Goal: Task Accomplishment & Management: Use online tool/utility

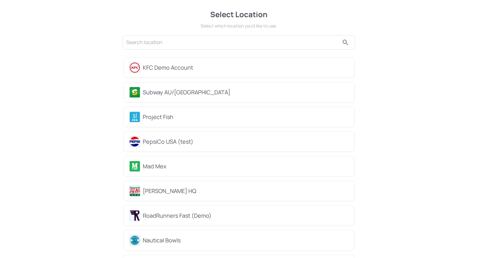
click at [174, 98] on div "Subway AU/[GEOGRAPHIC_DATA]" at bounding box center [239, 92] width 230 height 20
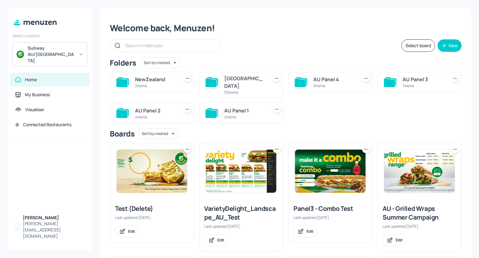
click at [157, 176] on img at bounding box center [152, 171] width 71 height 43
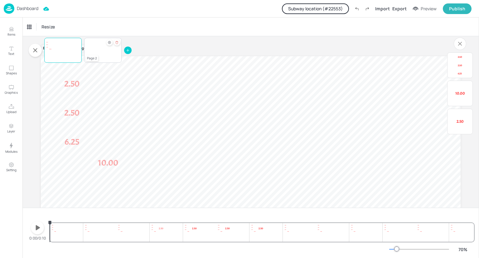
click at [105, 52] on video at bounding box center [102, 50] width 37 height 21
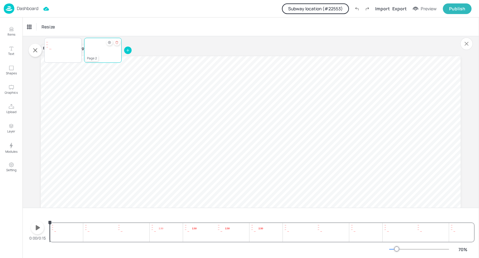
click at [109, 43] on icon "Hide condition" at bounding box center [110, 43] width 4 height 4
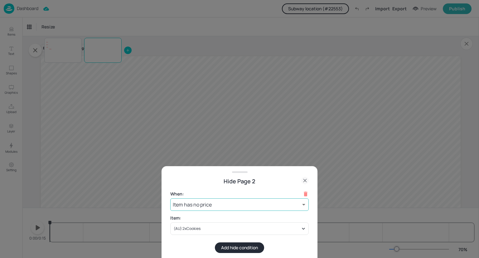
click at [257, 206] on body "Dashboard Subway location (# 22553 ) Import Export Preview Publish Items Text S…" at bounding box center [239, 129] width 479 height 258
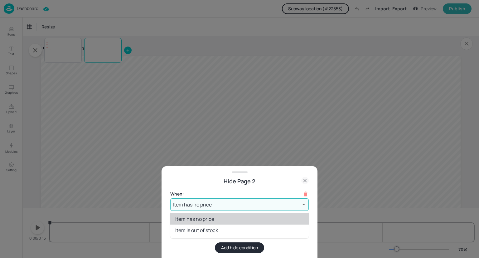
click at [217, 188] on div at bounding box center [239, 129] width 479 height 258
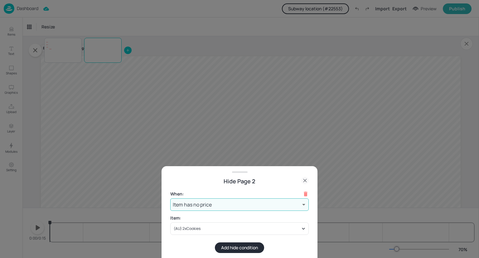
click at [231, 203] on body "Dashboard Subway location (# 22553 ) Import Export Preview Publish Items Text S…" at bounding box center [239, 129] width 479 height 258
click at [205, 178] on div at bounding box center [239, 129] width 479 height 258
click at [250, 203] on body "Dashboard Subway location (# 22553 ) Import Export Preview Publish Items Text S…" at bounding box center [239, 129] width 479 height 258
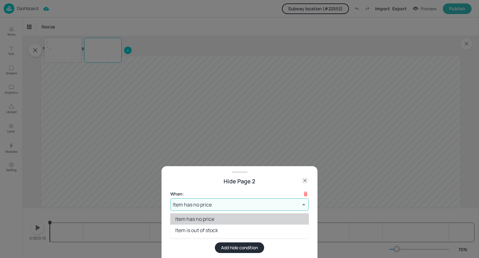
click at [303, 179] on div at bounding box center [239, 129] width 479 height 258
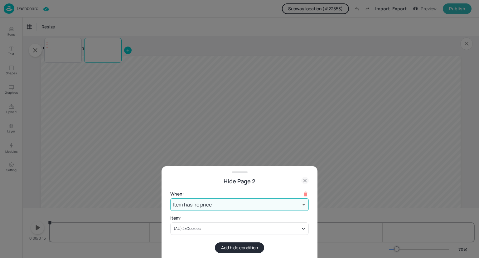
click at [304, 179] on icon at bounding box center [305, 180] width 7 height 7
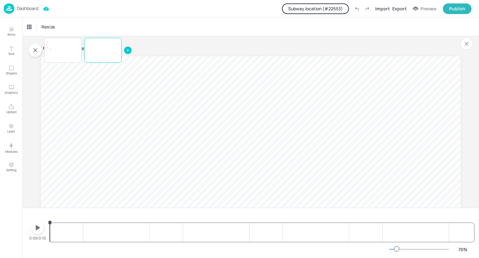
click at [37, 8] on p "Dashboard" at bounding box center [28, 8] width 22 height 4
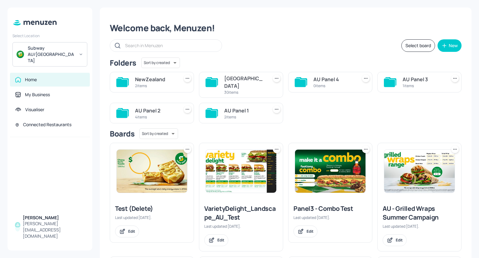
click at [61, 54] on div "Subway AU/[GEOGRAPHIC_DATA]" at bounding box center [49, 54] width 75 height 24
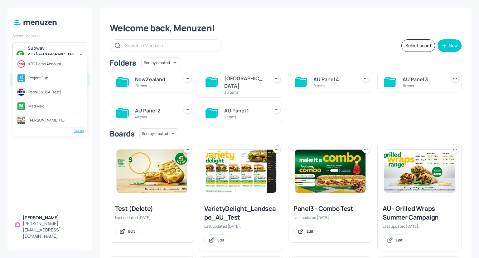
click at [65, 66] on div "KFC Demo Account" at bounding box center [50, 63] width 69 height 11
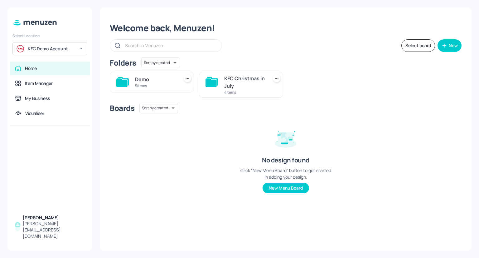
click at [228, 89] on div "KFC Christmas in July" at bounding box center [244, 82] width 41 height 15
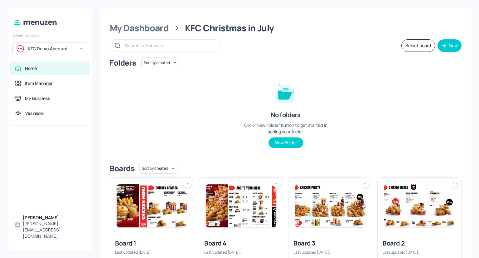
click at [162, 210] on img at bounding box center [152, 205] width 71 height 43
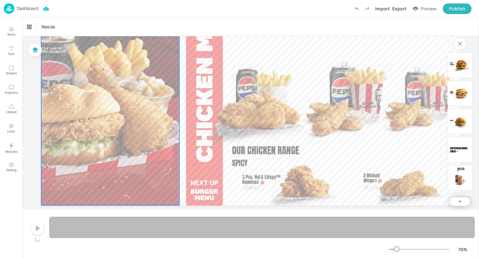
scroll to position [87, 0]
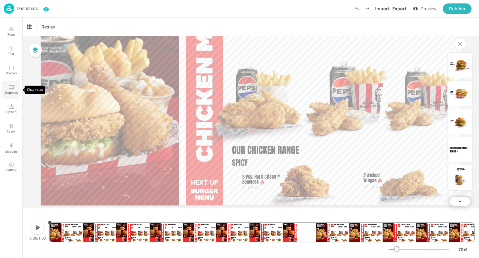
click at [14, 90] on icon "Graphics" at bounding box center [11, 87] width 6 height 6
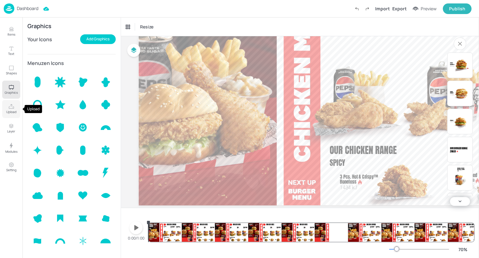
click at [9, 106] on icon "Upload" at bounding box center [11, 107] width 6 height 6
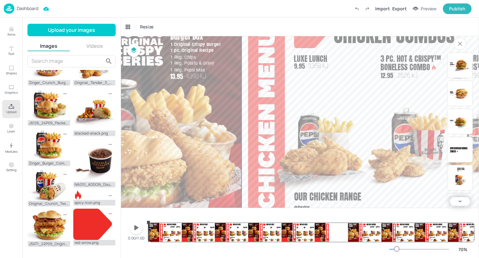
scroll to position [38, 37]
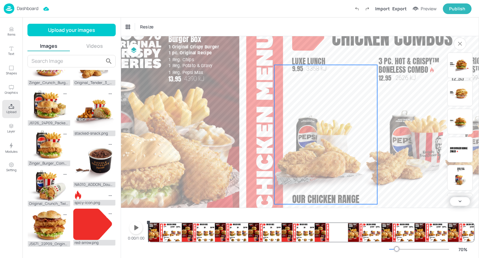
click at [313, 135] on img at bounding box center [326, 148] width 103 height 111
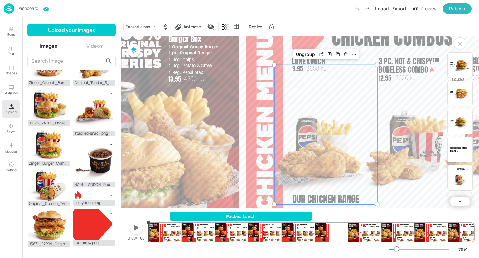
click at [30, 7] on p "Dashboard" at bounding box center [28, 8] width 22 height 4
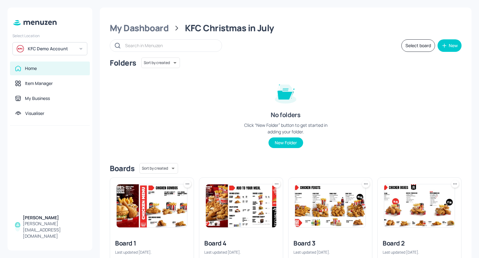
click at [66, 52] on div "KFC Demo Account" at bounding box center [49, 48] width 75 height 13
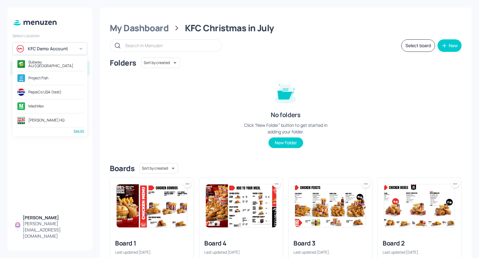
click at [58, 65] on div "Subway AU/NZ" at bounding box center [50, 63] width 69 height 11
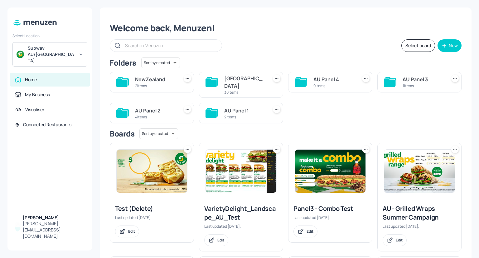
click at [245, 156] on img at bounding box center [241, 171] width 71 height 43
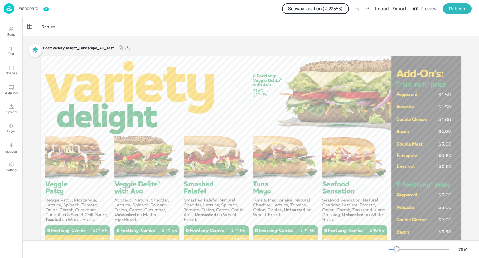
click at [33, 12] on div "Dashboard" at bounding box center [21, 8] width 35 height 10
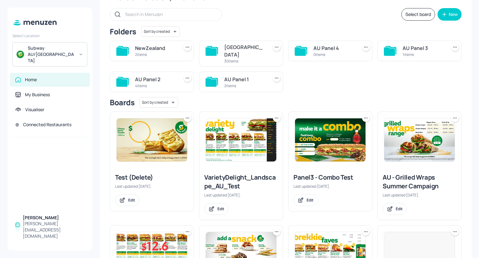
scroll to position [30, 0]
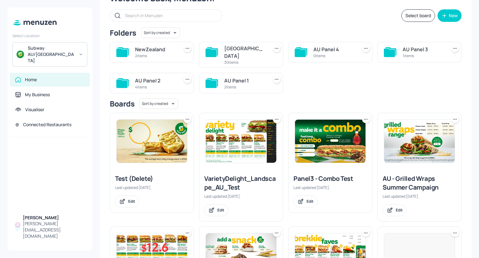
click at [232, 84] on div "2 items" at bounding box center [244, 86] width 41 height 5
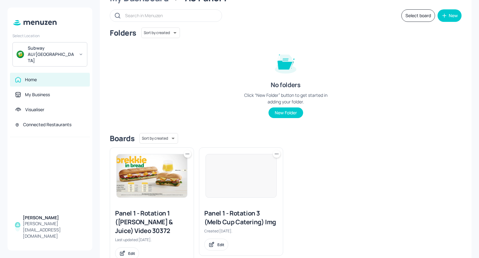
scroll to position [0, 0]
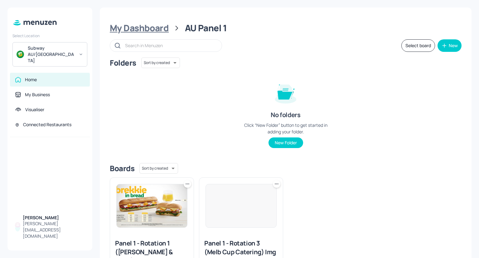
click at [153, 25] on div "My Dashboard" at bounding box center [139, 27] width 59 height 11
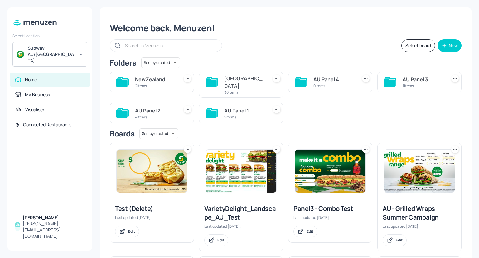
click at [141, 46] on input "text" at bounding box center [170, 45] width 91 height 9
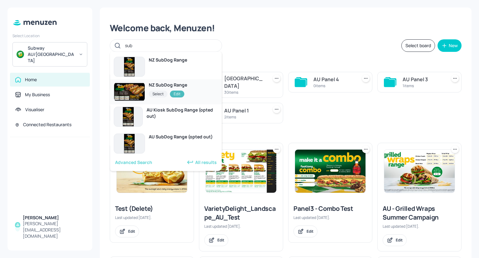
click at [154, 86] on div "NZ SubDog Range" at bounding box center [168, 85] width 38 height 6
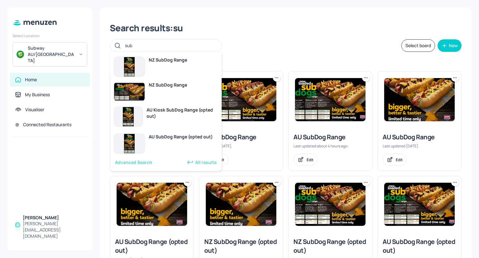
click at [286, 59] on div "Back to Dashboard" at bounding box center [286, 61] width 352 height 9
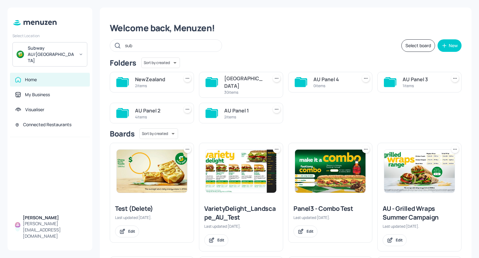
click at [169, 47] on input "sub" at bounding box center [170, 45] width 91 height 9
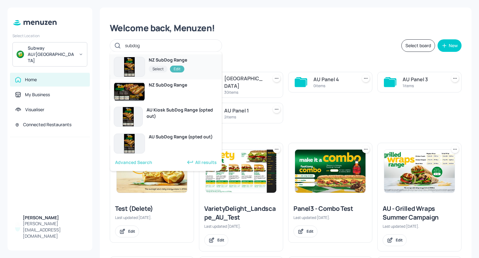
click at [154, 61] on div "NZ SubDog Range" at bounding box center [168, 60] width 38 height 6
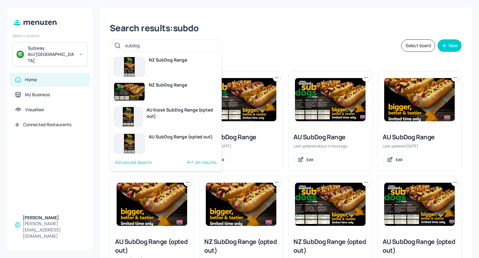
type input "subdog"
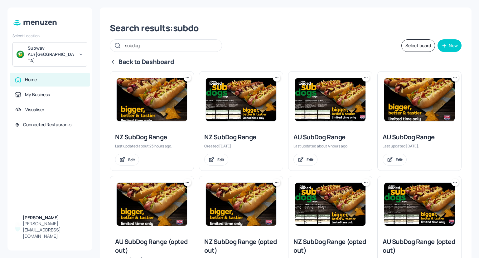
click at [266, 109] on img at bounding box center [241, 99] width 71 height 43
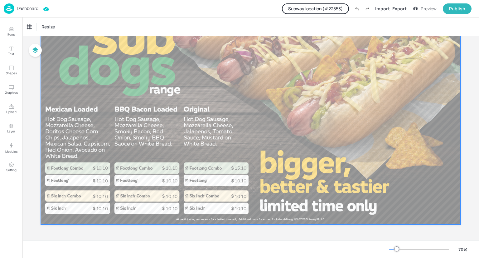
scroll to position [68, 0]
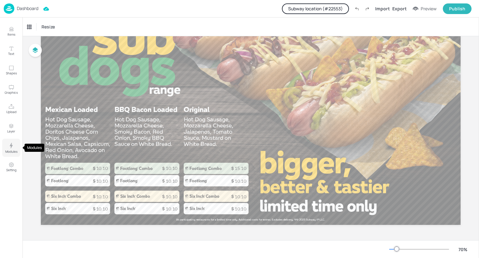
click at [16, 150] on p "Modules" at bounding box center [11, 151] width 12 height 4
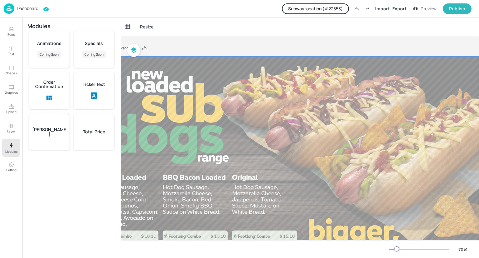
scroll to position [0, 50]
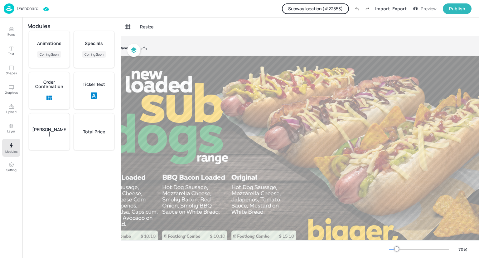
click at [34, 12] on div "Dashboard" at bounding box center [21, 8] width 35 height 10
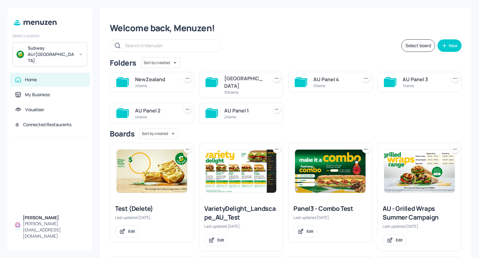
click at [166, 174] on img at bounding box center [152, 171] width 71 height 43
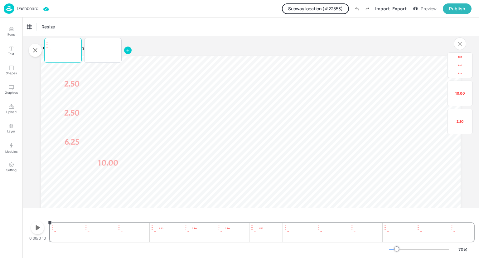
click at [127, 48] on div at bounding box center [127, 50] width 7 height 7
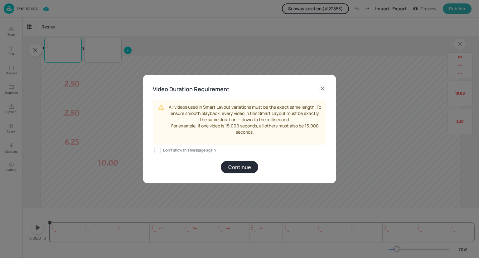
click at [240, 168] on button "Continue" at bounding box center [239, 167] width 37 height 12
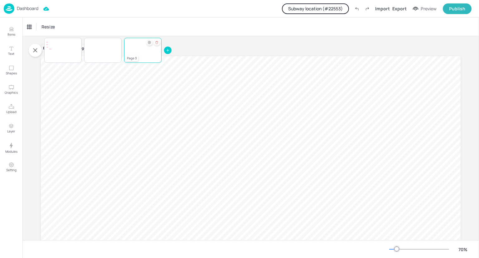
click at [150, 44] on div "Hide condition" at bounding box center [149, 42] width 6 height 6
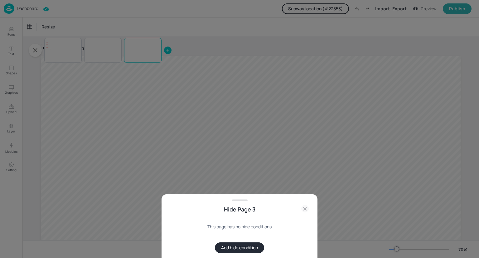
click at [236, 248] on button "Add hide condition" at bounding box center [239, 247] width 49 height 11
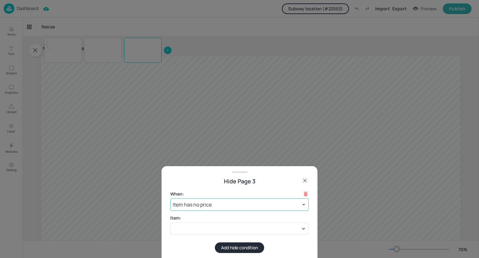
click at [215, 205] on body "Dashboard Subway location (# 22553 ) Import Export Preview Publish Items Text S…" at bounding box center [239, 129] width 479 height 258
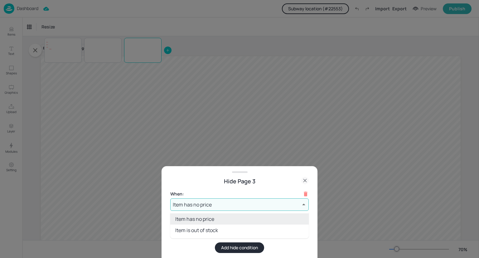
click at [82, 184] on div at bounding box center [239, 129] width 479 height 258
click at [305, 179] on icon at bounding box center [305, 180] width 7 height 7
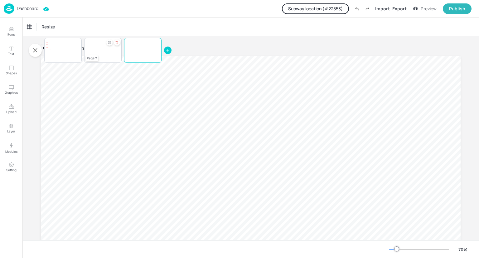
click at [103, 48] on video at bounding box center [102, 50] width 37 height 21
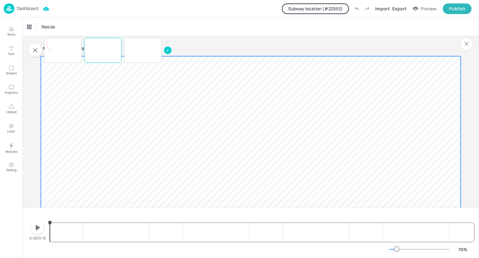
click at [374, 155] on video at bounding box center [251, 174] width 420 height 236
click at [396, 169] on div "Set Background as Video Layer" at bounding box center [420, 162] width 93 height 13
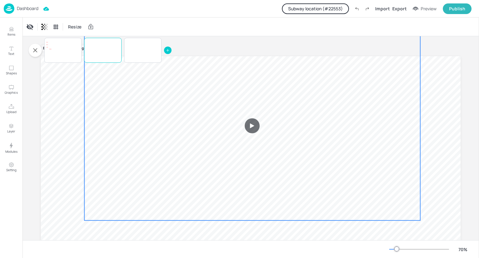
drag, startPoint x: 245, startPoint y: 166, endPoint x: 242, endPoint y: 122, distance: 44.1
click at [242, 122] on video at bounding box center [253, 125] width 336 height 189
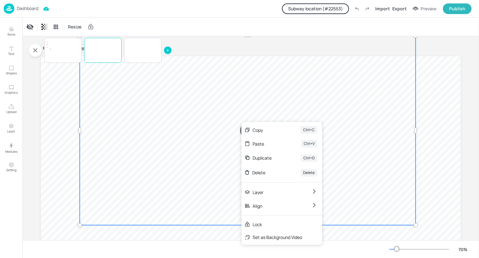
click at [267, 241] on div "Set as Background Video" at bounding box center [282, 237] width 81 height 13
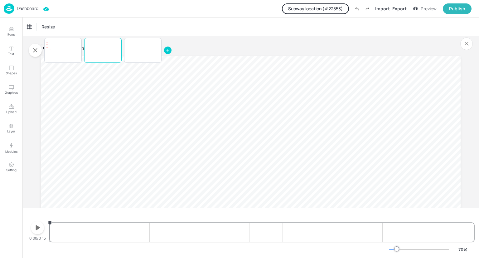
click at [25, 13] on div "Dashboard" at bounding box center [21, 8] width 35 height 10
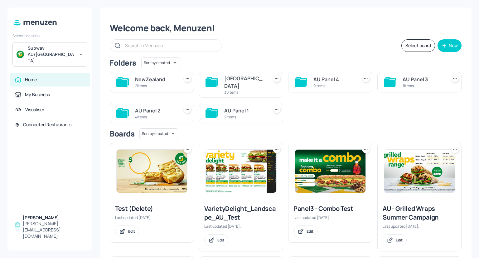
click at [67, 52] on div "Subway AU/[GEOGRAPHIC_DATA]" at bounding box center [49, 54] width 75 height 24
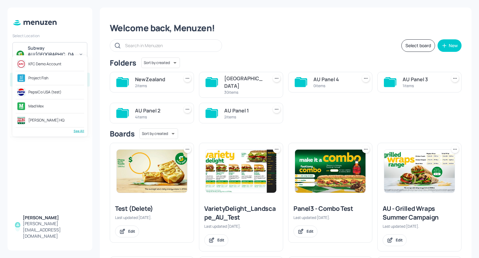
click at [59, 64] on div "KFC Demo Account" at bounding box center [44, 64] width 33 height 4
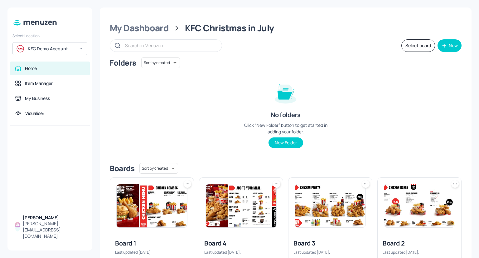
click at [150, 218] on img at bounding box center [152, 205] width 71 height 43
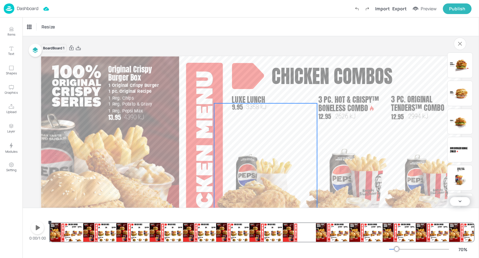
click at [271, 132] on img at bounding box center [265, 187] width 103 height 111
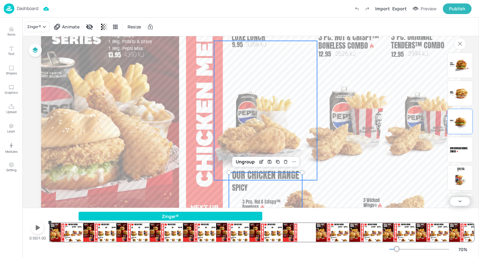
scroll to position [63, 0]
click at [261, 103] on img at bounding box center [265, 124] width 103 height 111
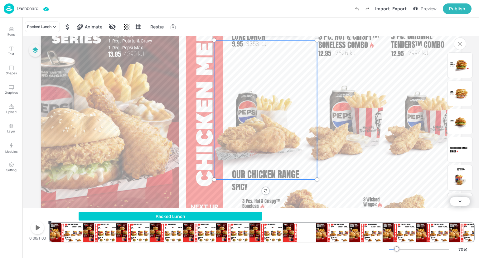
click at [32, 53] on icon "button" at bounding box center [35, 50] width 7 height 7
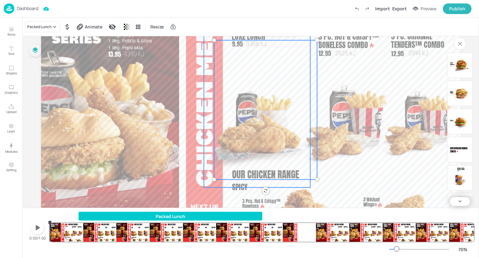
scroll to position [17, 0]
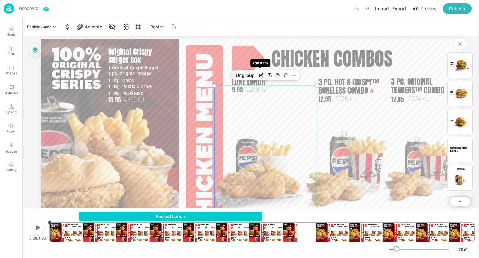
click at [258, 72] on div "Edit Item" at bounding box center [261, 75] width 8 height 8
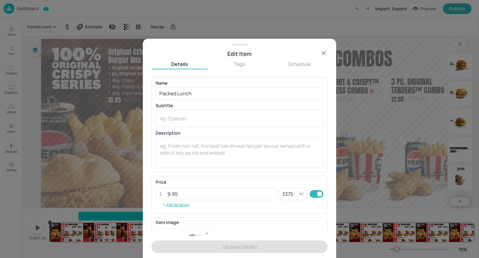
click at [326, 52] on icon at bounding box center [323, 52] width 7 height 7
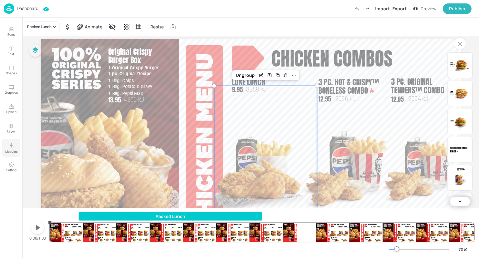
click at [4, 149] on button "Modules" at bounding box center [11, 148] width 18 height 18
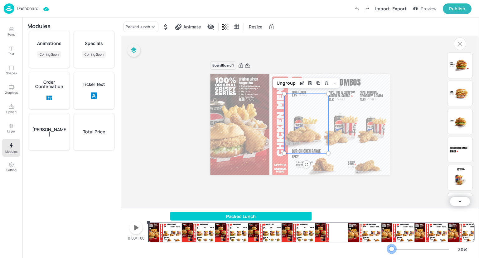
drag, startPoint x: 395, startPoint y: 249, endPoint x: 392, endPoint y: 251, distance: 4.1
click at [392, 251] on div at bounding box center [392, 248] width 5 height 5
click at [386, 66] on div "Board Board 1" at bounding box center [300, 65] width 180 height 9
click at [36, 1] on div "Dashboard Import Export Preview Publish" at bounding box center [238, 8] width 468 height 17
click at [33, 7] on p "Dashboard" at bounding box center [28, 8] width 22 height 4
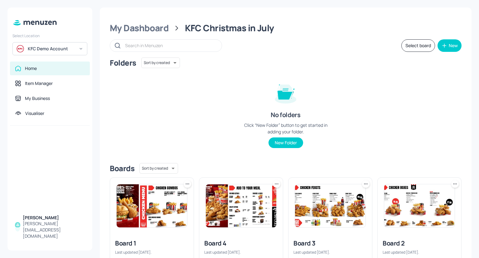
click at [54, 48] on div "KFC Demo Account" at bounding box center [51, 49] width 47 height 6
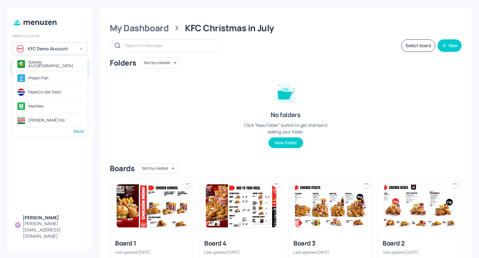
click at [64, 65] on div "Subway AU/[GEOGRAPHIC_DATA]" at bounding box center [50, 63] width 69 height 11
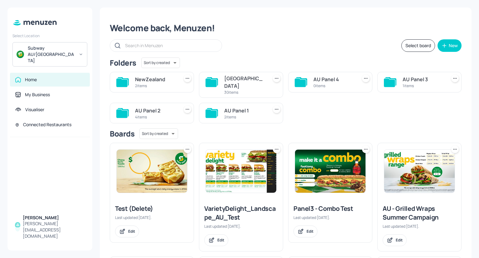
scroll to position [50, 0]
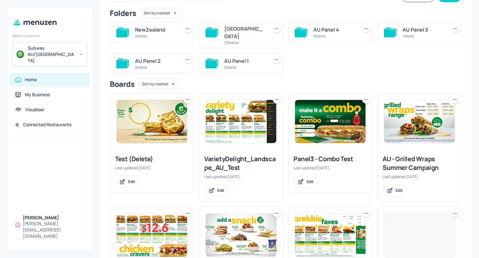
click at [162, 129] on img at bounding box center [152, 121] width 71 height 43
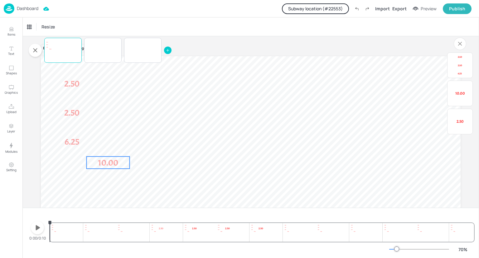
click at [113, 162] on span "10.00" at bounding box center [108, 162] width 20 height 11
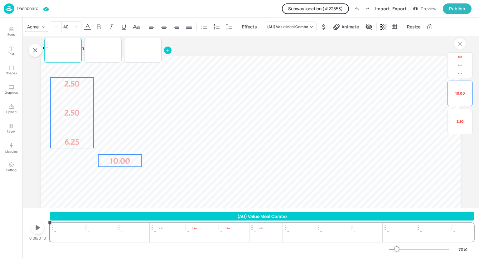
click at [68, 145] on span "6.25" at bounding box center [72, 141] width 15 height 11
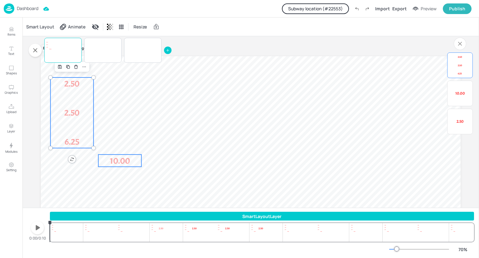
click at [115, 158] on span "10.00" at bounding box center [120, 160] width 20 height 11
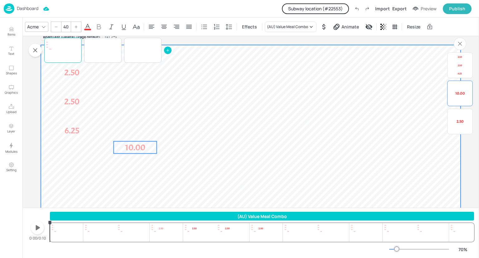
scroll to position [12, 0]
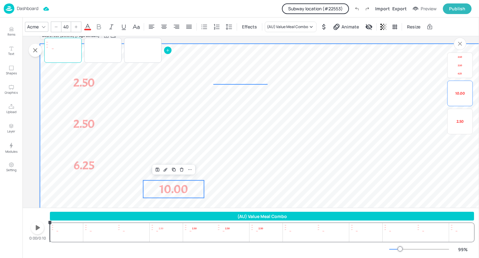
drag, startPoint x: 268, startPoint y: 84, endPoint x: 206, endPoint y: 83, distance: 61.8
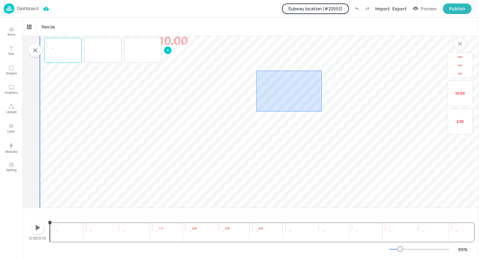
drag, startPoint x: 322, startPoint y: 96, endPoint x: 255, endPoint y: 111, distance: 69.1
click at [255, 111] on video at bounding box center [338, 62] width 596 height 335
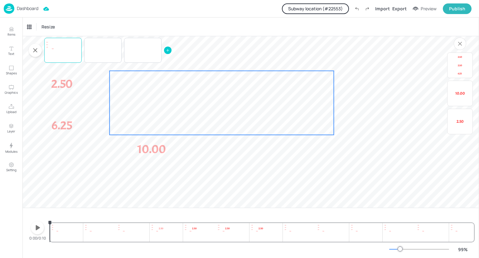
scroll to position [52, 22]
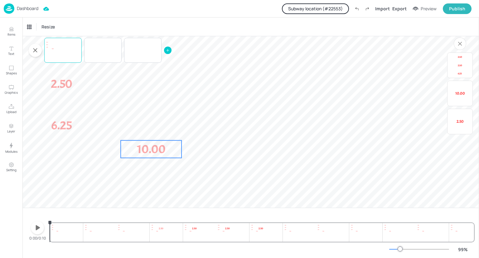
click at [150, 146] on span "10.00" at bounding box center [151, 149] width 29 height 16
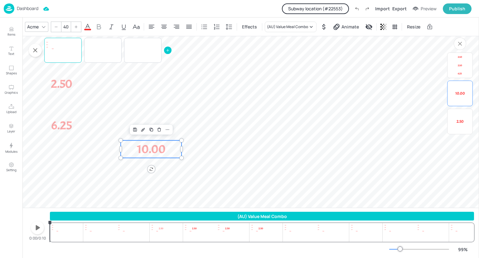
click at [89, 28] on icon at bounding box center [87, 26] width 7 height 7
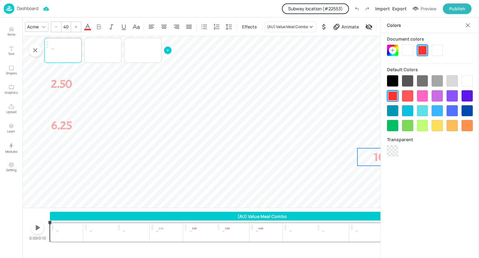
drag, startPoint x: 145, startPoint y: 146, endPoint x: 382, endPoint y: 155, distance: 236.4
click at [382, 155] on div "Items Text Shapes Graphics Upload Layer Modules Setting Items 499 No Price Filt…" at bounding box center [239, 129] width 479 height 258
click at [468, 25] on icon at bounding box center [468, 25] width 4 height 4
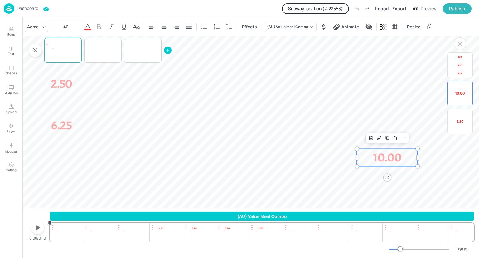
click at [87, 24] on icon at bounding box center [87, 26] width 7 height 7
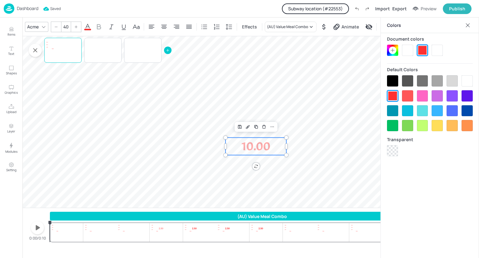
scroll to position [64, 154]
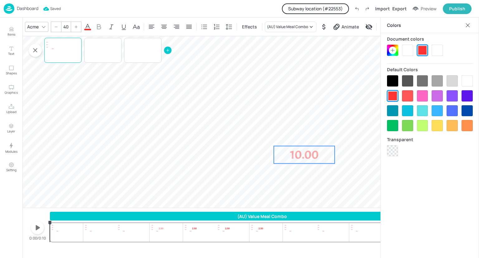
drag, startPoint x: 232, startPoint y: 145, endPoint x: 293, endPoint y: 158, distance: 63.1
click at [293, 158] on p "10.00" at bounding box center [304, 154] width 61 height 17
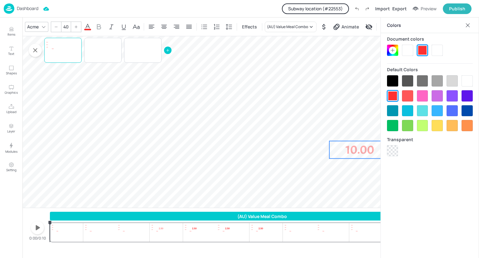
drag, startPoint x: 293, startPoint y: 158, endPoint x: 336, endPoint y: 149, distance: 43.5
click at [336, 149] on p "10.00" at bounding box center [360, 149] width 61 height 17
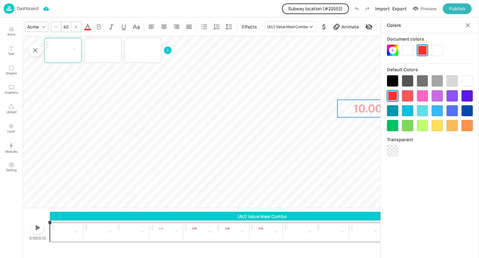
drag, startPoint x: 353, startPoint y: 146, endPoint x: 362, endPoint y: 106, distance: 40.9
click at [362, 106] on span "10.00" at bounding box center [368, 109] width 29 height 16
drag, startPoint x: 469, startPoint y: 28, endPoint x: 334, endPoint y: 114, distance: 160.5
click at [298, 124] on video at bounding box center [184, 160] width 596 height 335
click at [383, 112] on div "Items Text Shapes Graphics Upload Layer Modules Setting Items 499 No Price Filt…" at bounding box center [239, 129] width 479 height 258
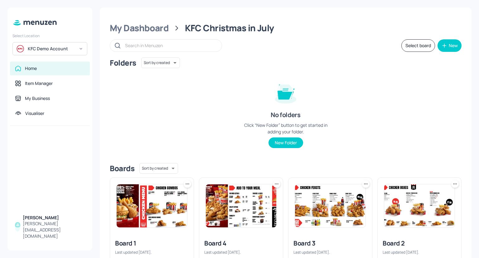
scroll to position [34, 0]
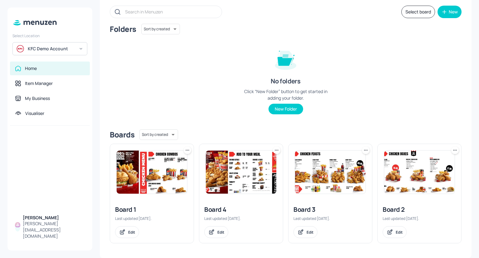
click at [290, 173] on div at bounding box center [331, 172] width 84 height 56
click at [303, 174] on img at bounding box center [330, 171] width 71 height 43
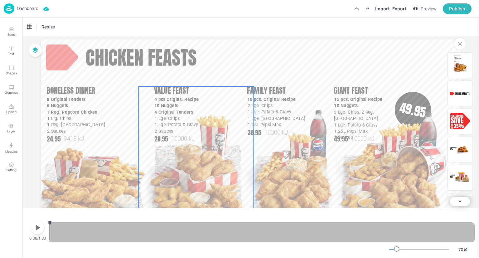
scroll to position [17, 0]
click at [167, 123] on span "1 Lge. Potato & Gravy" at bounding box center [177, 124] width 44 height 5
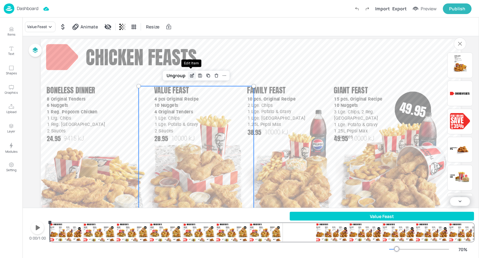
click at [191, 77] on icon "Edit Item" at bounding box center [191, 75] width 5 height 5
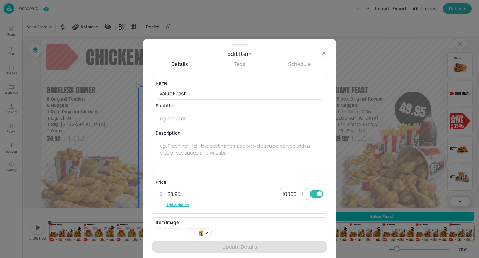
click at [293, 191] on input "10000" at bounding box center [290, 194] width 20 height 12
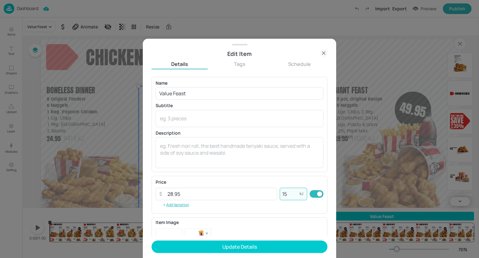
type input "1"
type input "10100"
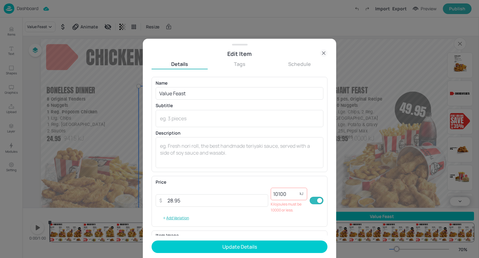
click at [323, 54] on icon at bounding box center [323, 52] width 7 height 7
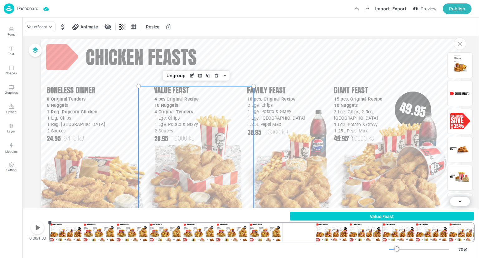
click at [321, 216] on div "Value Feast" at bounding box center [382, 216] width 184 height 7
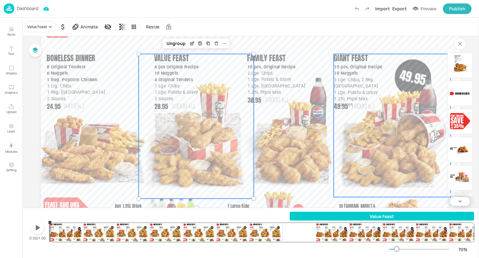
click at [379, 139] on img at bounding box center [393, 135] width 115 height 124
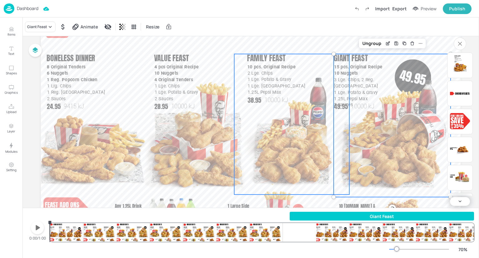
click at [310, 135] on img at bounding box center [291, 133] width 115 height 124
click at [360, 132] on img at bounding box center [393, 135] width 115 height 124
click at [298, 134] on img at bounding box center [291, 133] width 115 height 124
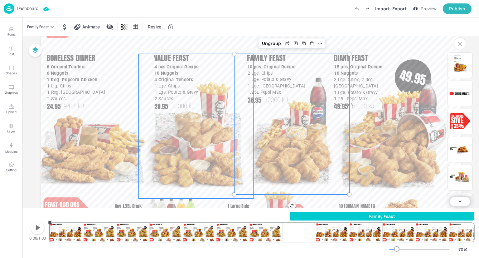
click at [185, 109] on span "10000 kJ" at bounding box center [182, 106] width 23 height 8
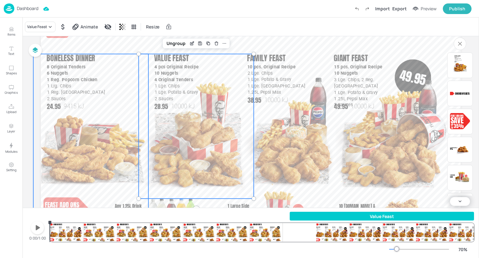
click at [128, 117] on img at bounding box center [90, 152] width 115 height 124
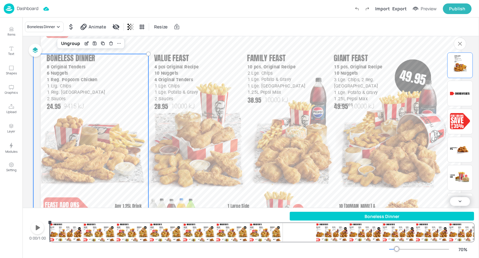
click at [200, 113] on img at bounding box center [196, 137] width 115 height 124
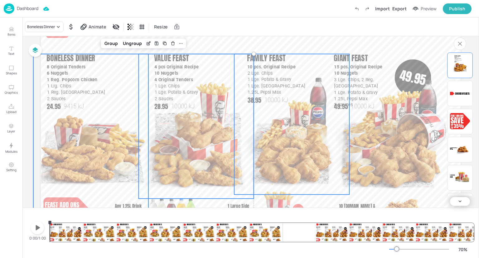
click at [284, 119] on img at bounding box center [291, 133] width 115 height 124
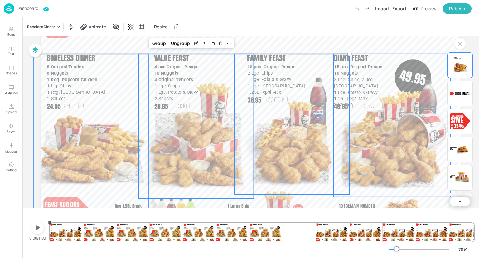
click at [385, 125] on img at bounding box center [393, 135] width 115 height 124
click at [194, 91] on span "1 Lge. Potato & Gravy" at bounding box center [177, 92] width 44 height 5
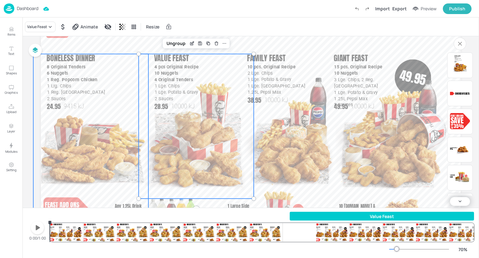
click at [114, 115] on img at bounding box center [90, 152] width 115 height 124
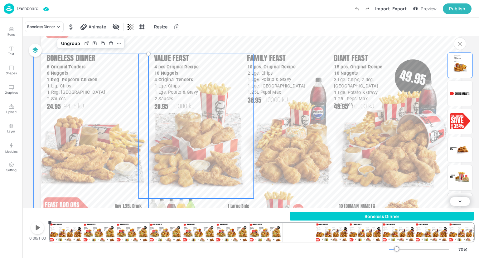
click at [167, 141] on img at bounding box center [196, 137] width 115 height 124
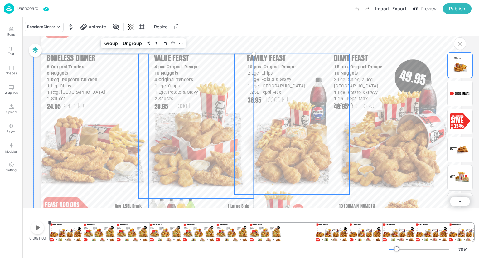
click at [292, 119] on img at bounding box center [291, 133] width 115 height 124
click at [376, 125] on img at bounding box center [393, 135] width 115 height 124
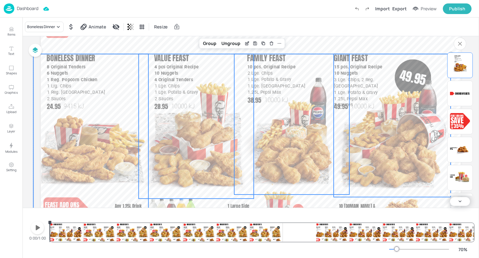
click at [311, 42] on video at bounding box center [251, 125] width 420 height 236
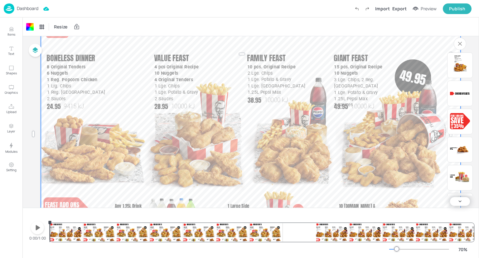
click at [270, 101] on p "38.95" at bounding box center [263, 100] width 31 height 9
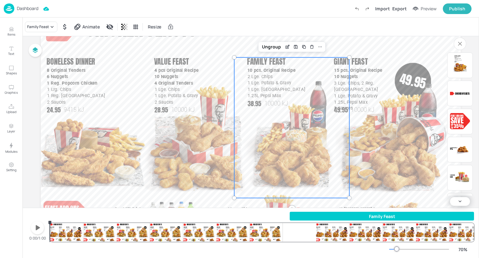
scroll to position [46, 0]
click at [14, 130] on p "Layer" at bounding box center [11, 131] width 8 height 4
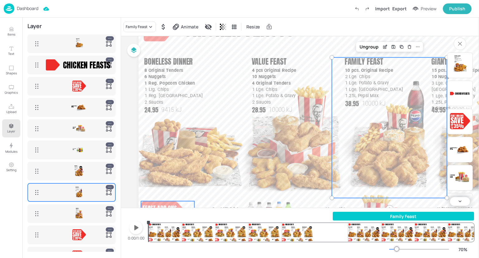
click at [467, 125] on div at bounding box center [460, 121] width 20 height 16
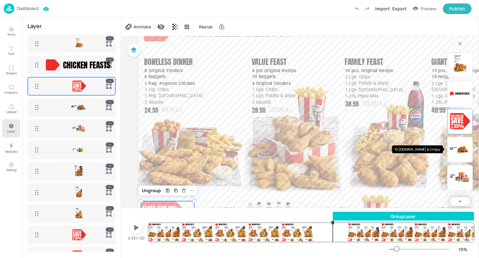
click at [463, 140] on div "10 pcs.Hot & Crispy 13.45" at bounding box center [460, 150] width 20 height 20
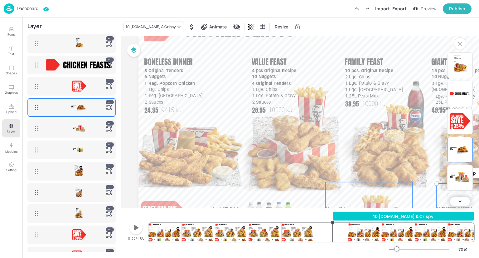
click at [463, 175] on img "1 Large Side" at bounding box center [461, 177] width 17 height 17
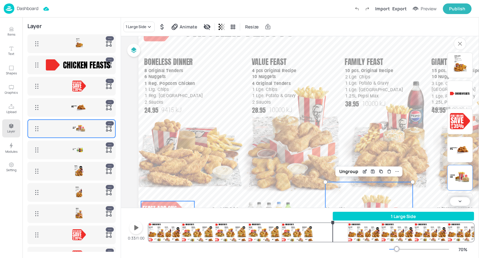
click at [462, 117] on span "Save" at bounding box center [457, 120] width 13 height 11
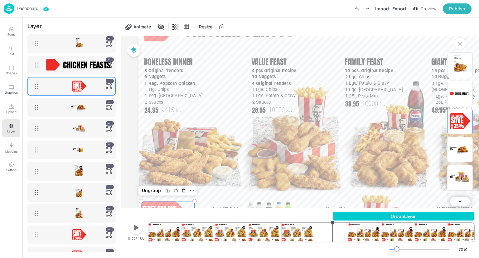
click at [463, 96] on div "Chicken feasts" at bounding box center [460, 93] width 20 height 20
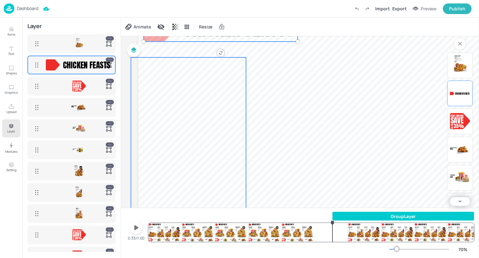
click at [464, 65] on img "Boneless Dinner" at bounding box center [460, 68] width 14 height 16
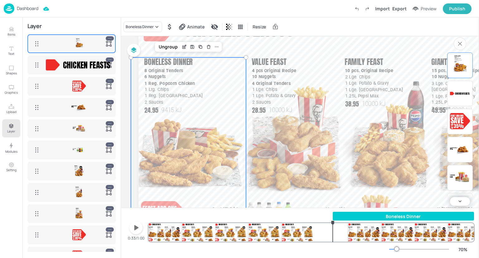
click at [466, 87] on div "Chicken feasts" at bounding box center [460, 93] width 20 height 20
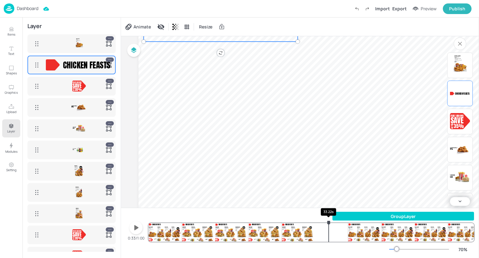
drag, startPoint x: 332, startPoint y: 221, endPoint x: 323, endPoint y: 220, distance: 9.4
click at [326, 220] on icon "33.22s" at bounding box center [328, 222] width 5 height 5
drag, startPoint x: 323, startPoint y: 221, endPoint x: 331, endPoint y: 222, distance: 7.9
click at [331, 222] on icon "33.79s" at bounding box center [332, 223] width 3 height 4
click at [458, 186] on div "1 Large Side 4.95" at bounding box center [460, 178] width 20 height 20
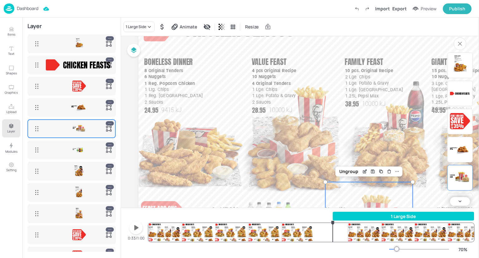
click at [464, 150] on img "10 pcs.Hot & Crispy" at bounding box center [463, 149] width 14 height 14
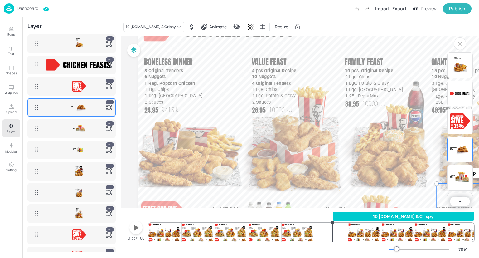
click at [462, 128] on span "35%" at bounding box center [459, 126] width 10 height 7
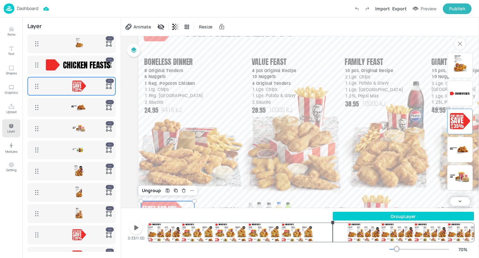
click at [458, 73] on img "Boneless Dinner" at bounding box center [460, 68] width 14 height 16
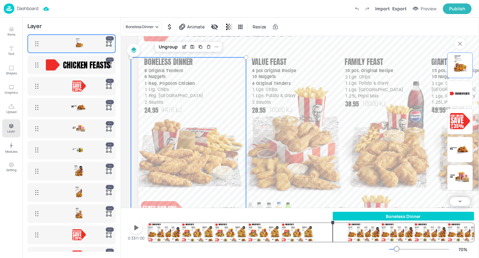
click at [461, 88] on div "Chicken feasts" at bounding box center [460, 93] width 20 height 20
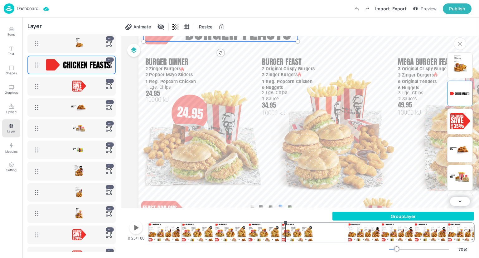
drag, startPoint x: 333, startPoint y: 227, endPoint x: 279, endPoint y: 225, distance: 54.0
click at [279, 225] on div "GroupLayer Burger Dinner 10000 kJ 24.95 2 Zinger Burgers 2 Pepper Mayo Sliders …" at bounding box center [312, 227] width 326 height 30
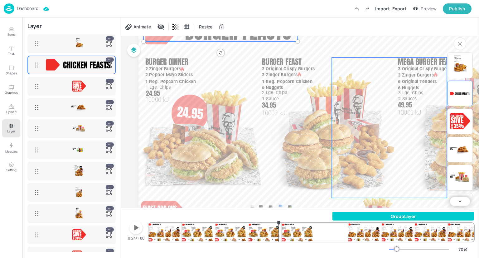
click at [391, 92] on p "1 Lge. Coleslaw" at bounding box center [376, 89] width 61 height 6
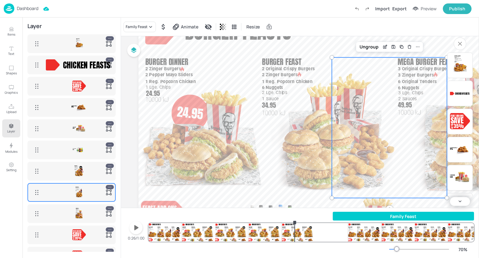
drag, startPoint x: 332, startPoint y: 228, endPoint x: 288, endPoint y: 221, distance: 44.2
click at [288, 221] on div "Family Feast Burger Dinner 10000 kJ 24.95 2 Zinger Burgers 2 Pepper Mayo Slider…" at bounding box center [312, 227] width 326 height 30
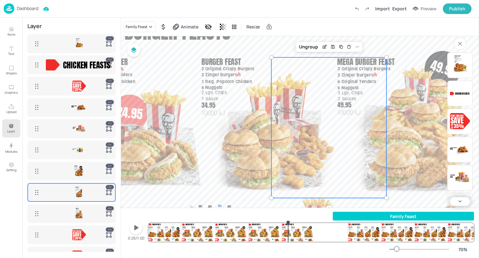
scroll to position [46, 77]
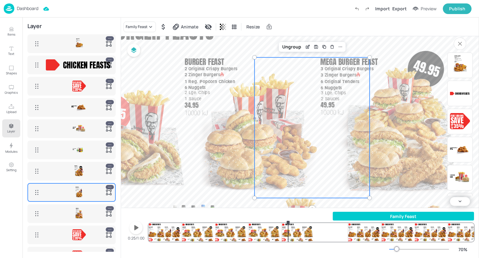
click at [12, 10] on img at bounding box center [9, 8] width 11 height 10
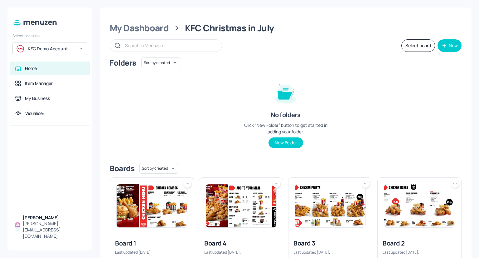
click at [32, 47] on div "KFC Demo Account" at bounding box center [51, 49] width 47 height 6
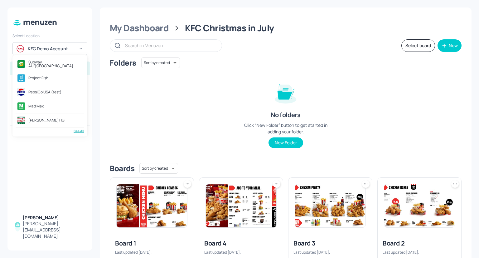
click at [56, 92] on div "PepsiCo USA (test)" at bounding box center [44, 92] width 33 height 4
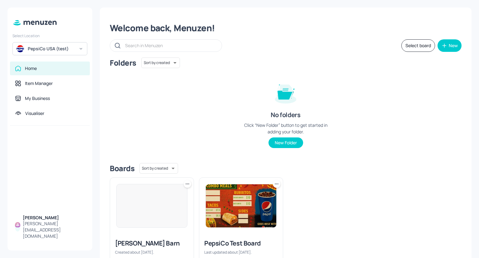
click at [244, 201] on img at bounding box center [241, 205] width 71 height 43
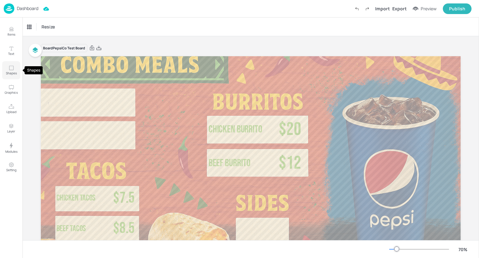
click at [17, 66] on button "Shapes" at bounding box center [11, 70] width 18 height 18
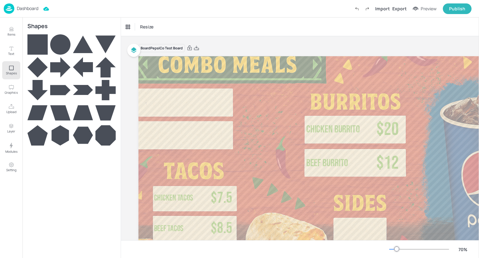
click at [40, 47] on icon at bounding box center [37, 44] width 20 height 20
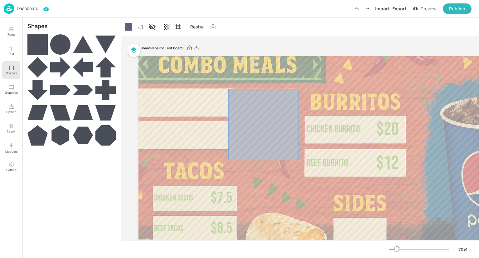
drag, startPoint x: 361, startPoint y: 208, endPoint x: 248, endPoint y: 130, distance: 137.7
click at [248, 130] on div at bounding box center [263, 124] width 71 height 71
click at [138, 25] on icon at bounding box center [140, 27] width 5 height 4
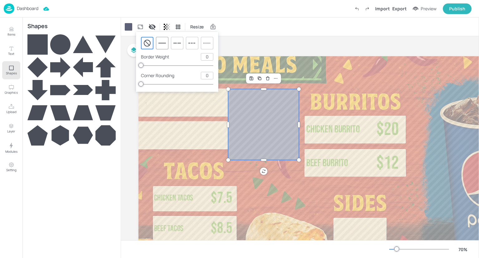
click at [160, 43] on line at bounding box center [162, 43] width 7 height 0
type input "4"
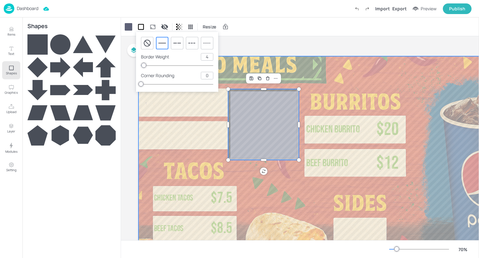
click at [213, 166] on div at bounding box center [349, 174] width 420 height 280
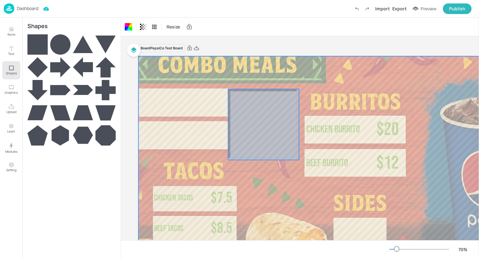
click at [251, 154] on icon "0" at bounding box center [263, 124] width 71 height 71
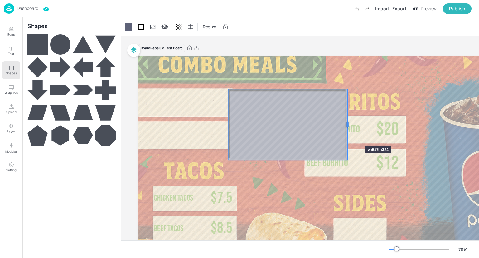
drag, startPoint x: 298, startPoint y: 125, endPoint x: 347, endPoint y: 135, distance: 49.6
click at [347, 135] on div at bounding box center [348, 124] width 5 height 71
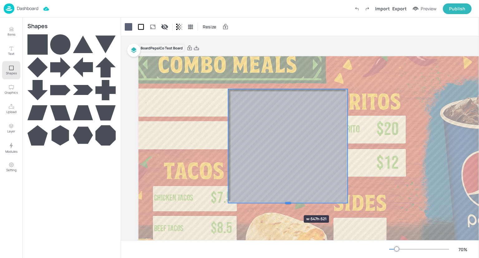
drag, startPoint x: 287, startPoint y: 161, endPoint x: 286, endPoint y: 188, distance: 27.5
click at [286, 200] on div at bounding box center [288, 202] width 120 height 5
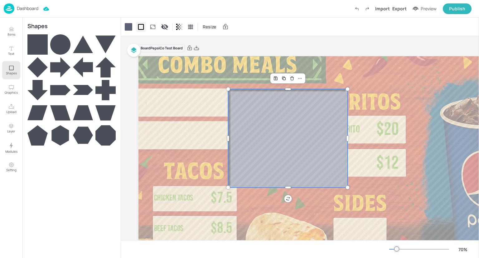
click at [144, 28] on icon at bounding box center [141, 27] width 6 height 6
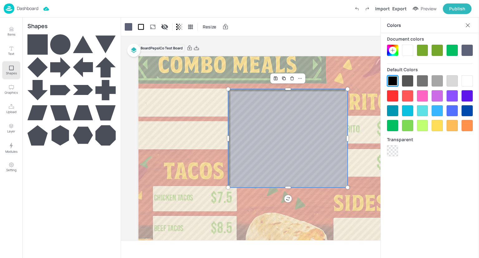
click at [409, 98] on div at bounding box center [407, 95] width 11 height 11
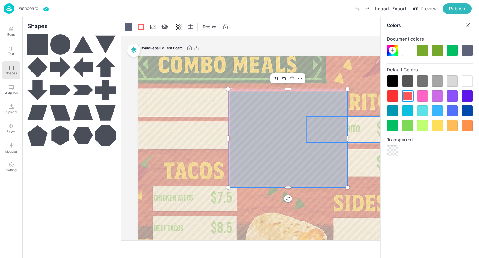
click at [374, 122] on p "$20" at bounding box center [388, 129] width 34 height 26
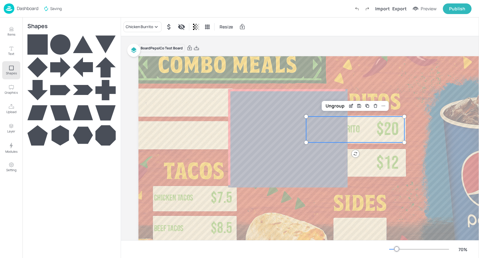
click at [65, 48] on icon at bounding box center [60, 44] width 20 height 20
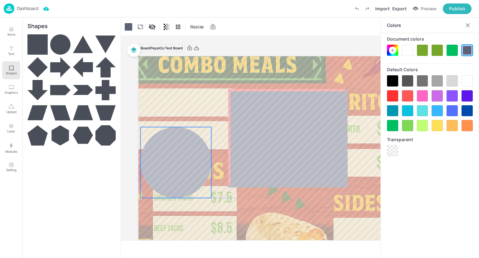
drag, startPoint x: 367, startPoint y: 207, endPoint x: 167, endPoint y: 166, distance: 204.4
click at [167, 166] on div at bounding box center [176, 162] width 71 height 71
click at [139, 24] on icon at bounding box center [140, 27] width 6 height 6
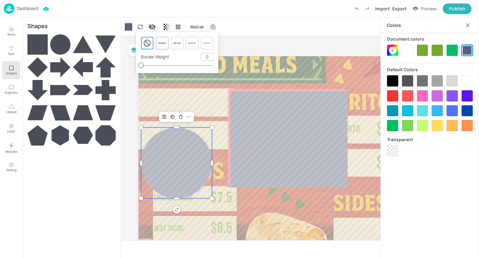
click at [163, 44] on icon at bounding box center [162, 42] width 7 height 7
type input "4"
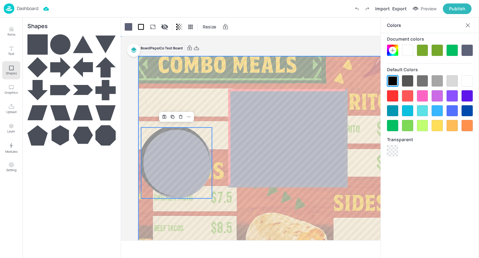
click at [225, 139] on div at bounding box center [349, 174] width 420 height 280
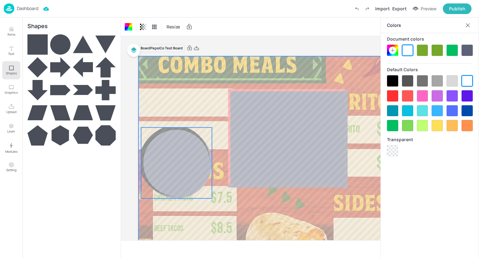
click at [200, 165] on icon "0" at bounding box center [176, 162] width 71 height 71
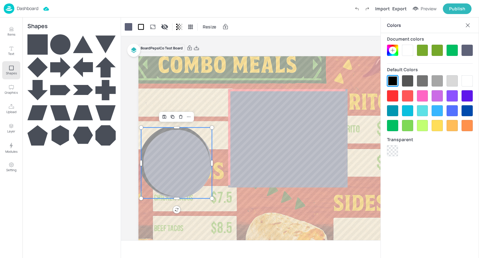
click at [78, 72] on icon at bounding box center [83, 67] width 20 height 20
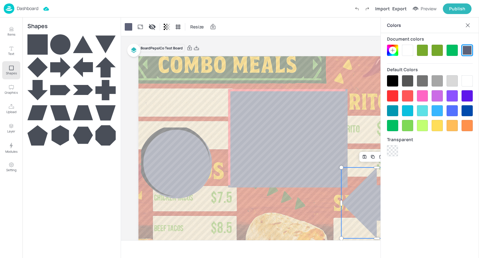
click at [27, 7] on p "Dashboard" at bounding box center [28, 8] width 22 height 4
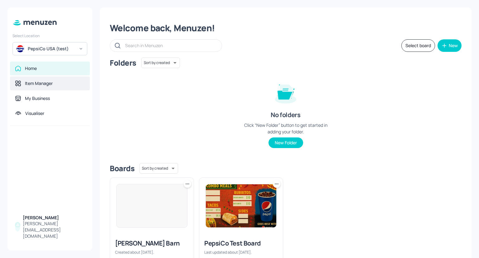
click at [39, 79] on div "Item Manager" at bounding box center [50, 83] width 80 height 14
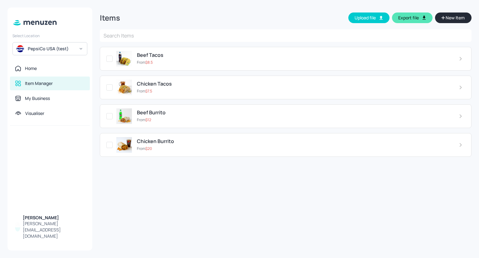
click at [457, 19] on span "New Item" at bounding box center [455, 17] width 20 height 7
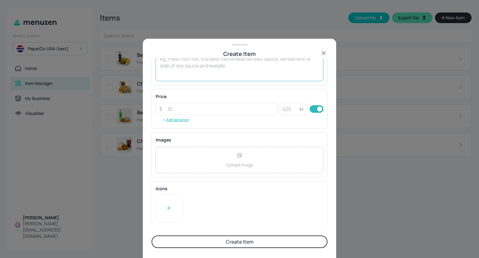
scroll to position [79, 0]
click at [325, 50] on icon at bounding box center [323, 52] width 7 height 7
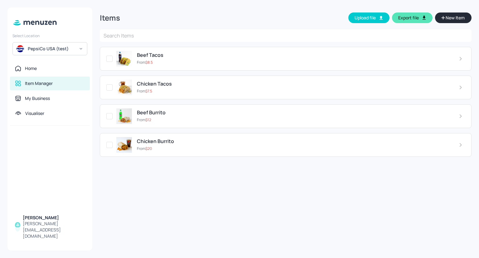
drag, startPoint x: 70, startPoint y: 51, endPoint x: 81, endPoint y: 48, distance: 11.8
click at [81, 48] on div "PepsiCo USA (test)" at bounding box center [49, 48] width 75 height 13
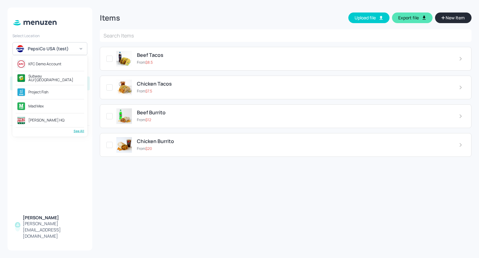
click at [61, 61] on div "KFC Demo Account" at bounding box center [50, 63] width 69 height 11
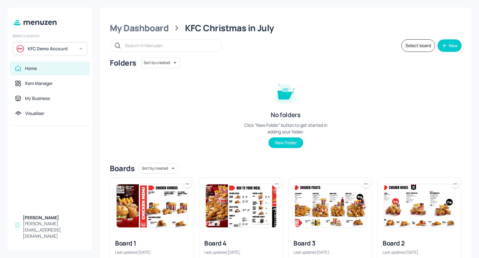
scroll to position [34, 0]
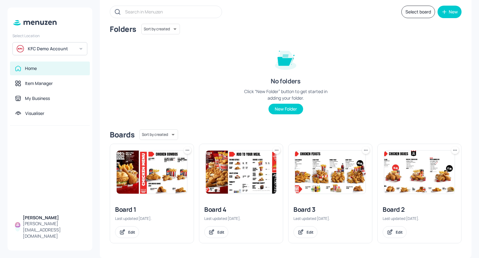
click at [164, 165] on img at bounding box center [152, 171] width 71 height 43
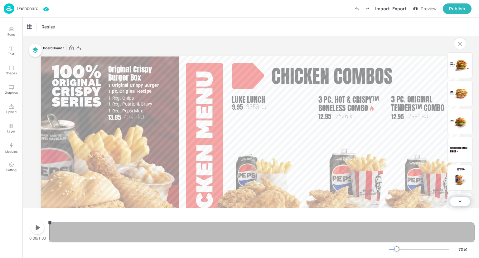
click at [429, 12] on button "Preview" at bounding box center [424, 8] width 31 height 9
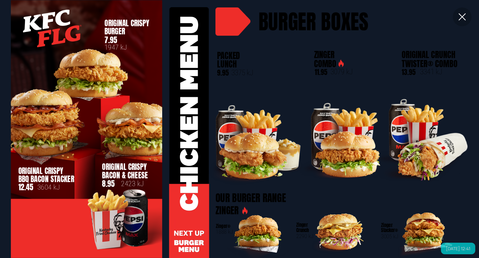
click at [461, 17] on icon at bounding box center [462, 16] width 11 height 11
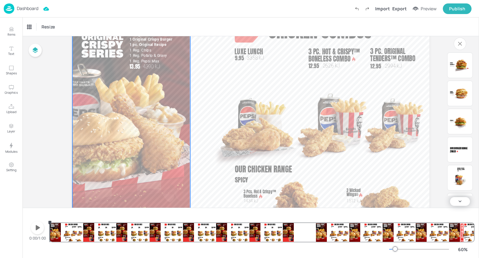
scroll to position [41, 0]
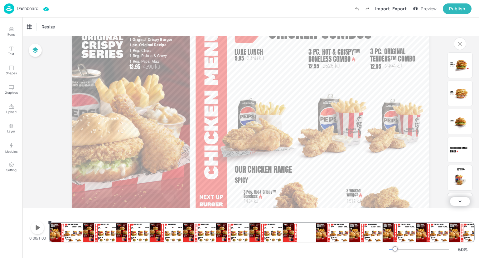
click at [37, 226] on icon "button" at bounding box center [38, 227] width 4 height 5
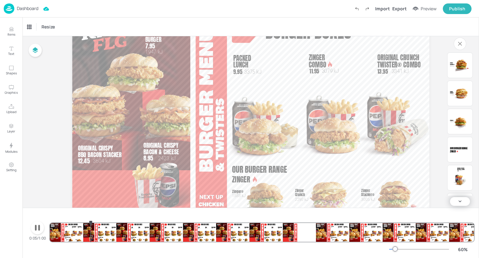
click at [431, 8] on div "Preview" at bounding box center [429, 8] width 16 height 7
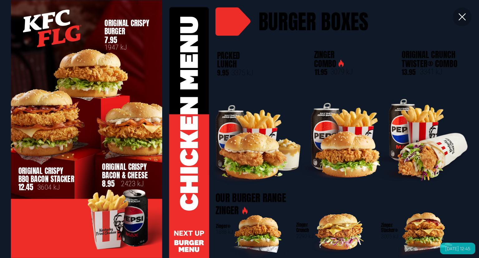
click at [462, 17] on icon at bounding box center [462, 16] width 7 height 7
